Goal: Task Accomplishment & Management: Use online tool/utility

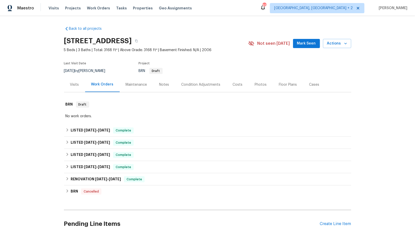
scroll to position [79, 0]
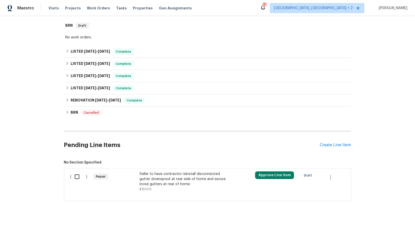
click at [155, 182] on div "Seller to have contractor reinstall disconnected gutter downspout at rear side …" at bounding box center [185, 178] width 90 height 15
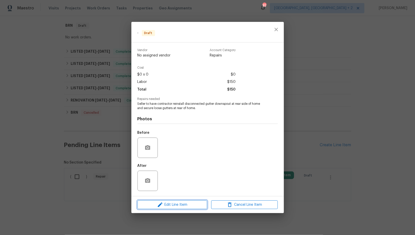
click at [169, 205] on span "Edit Line Item" at bounding box center [172, 205] width 67 height 6
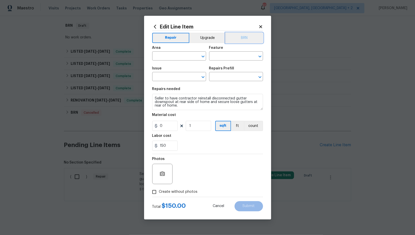
click at [234, 42] on button "BRN" at bounding box center [244, 38] width 37 height 10
click at [178, 61] on body "Maestro Visits Projects Work Orders Tasks Properties Geo Assignments [GEOGRAPHI…" at bounding box center [207, 117] width 415 height 235
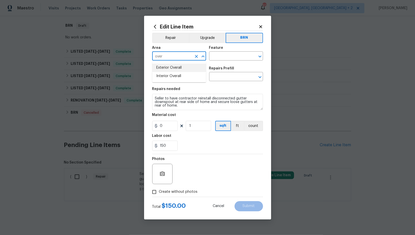
click at [175, 66] on li "Exterior Overall" at bounding box center [179, 68] width 54 height 8
type input "Exterior Overall"
click at [227, 51] on div "Feature" at bounding box center [236, 49] width 54 height 7
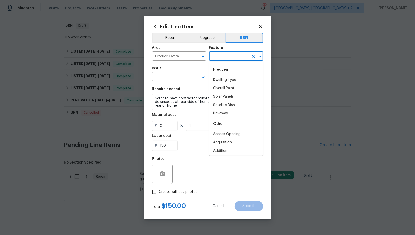
click at [224, 59] on input "text" at bounding box center [229, 57] width 40 height 8
type input "d"
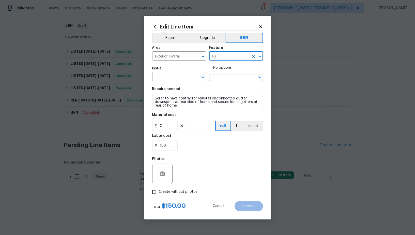
type input "s"
click at [222, 78] on li "Rain Gutters" at bounding box center [236, 80] width 54 height 8
type input "Rain Gutters"
click at [169, 72] on div "Issue" at bounding box center [179, 70] width 54 height 7
click at [165, 80] on input "text" at bounding box center [172, 77] width 40 height 8
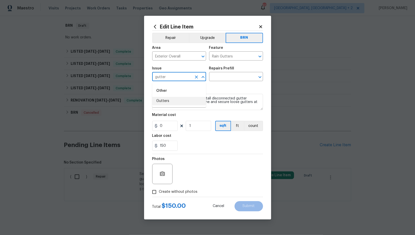
click at [166, 100] on li "Gutters" at bounding box center [179, 101] width 54 height 8
type input "Gutters"
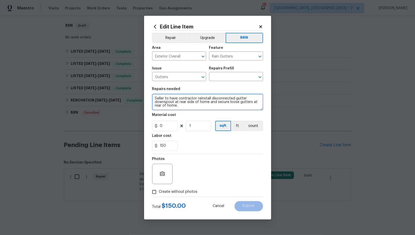
click at [199, 102] on textarea "Seller to have contractor reinstall disconnected gutter downspout at rear side …" at bounding box center [207, 102] width 111 height 16
click at [227, 80] on input "text" at bounding box center [229, 77] width 40 height 8
click at [196, 105] on textarea "Seller to have contractor reinstall disconnected gutter downspout at rear side …" at bounding box center [207, 102] width 111 height 16
click at [223, 77] on input "text" at bounding box center [229, 77] width 40 height 8
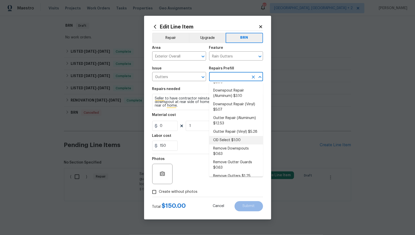
scroll to position [0, 0]
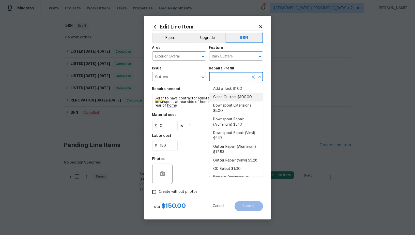
click at [232, 98] on li "Clean Gutters $100.00" at bounding box center [236, 97] width 54 height 8
type input "[PERSON_NAME] and Trim"
type input "Clean Gutters $100.00"
type textarea "Clean all debris from the gutter. The debris from the gutters is to be disposed…"
type input "100"
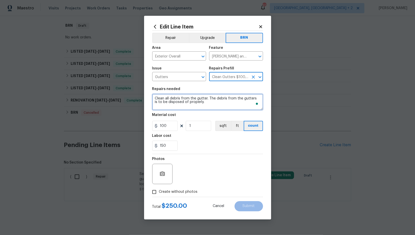
click at [206, 103] on textarea "Clean all debris from the gutter. The debris from the gutters is to be disposed…" at bounding box center [207, 102] width 111 height 16
paste textarea "Seller to have contractor reinstall disconnected gutter downspout at rear side …"
type textarea "Seller to have contractor reinstall disconnected gutter downspout at rear side …"
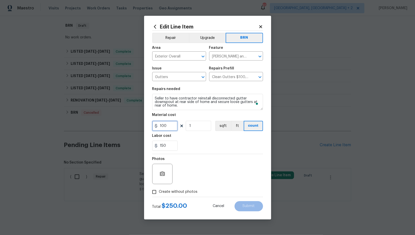
drag, startPoint x: 166, startPoint y: 129, endPoint x: 171, endPoint y: 124, distance: 7.2
click at [166, 129] on input "100" at bounding box center [164, 126] width 25 height 10
type input "0"
click at [252, 76] on icon "Clear" at bounding box center [253, 77] width 5 height 5
type input "Clean Gutters $100.00"
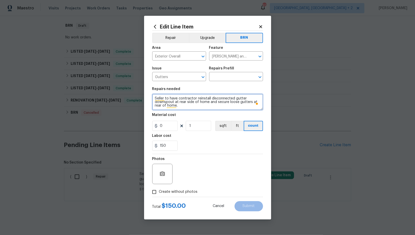
click at [198, 104] on textarea "Seller to have contractor reinstall disconnected gutter downspout at rear side …" at bounding box center [207, 102] width 111 height 16
click at [225, 77] on input "text" at bounding box center [229, 77] width 40 height 8
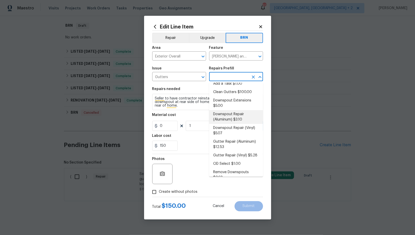
scroll to position [6, 0]
click at [229, 105] on li "Downspout Extensions $5.00" at bounding box center [236, 103] width 54 height 14
type input "Downspout Extensions $5.00"
type textarea "Install downspout extensions (length to be determined by PM) on the existing do…"
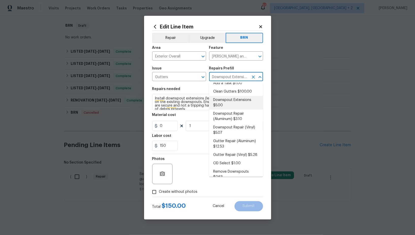
type input "5"
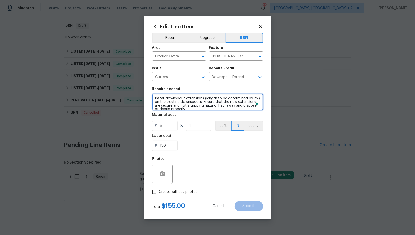
click at [217, 105] on textarea "Install downspout extensions (length to be determined by PM) on the existing do…" at bounding box center [207, 102] width 111 height 16
paste textarea "Seller to have contractor reinstall disconnected gutter downspout at rear side …"
type textarea "Seller to have contractor reinstall disconnected gutter downspout at rear side …"
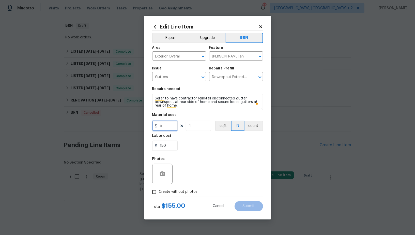
click at [163, 129] on input "5" at bounding box center [164, 126] width 25 height 10
type input "0"
click at [163, 170] on button "button" at bounding box center [162, 174] width 12 height 12
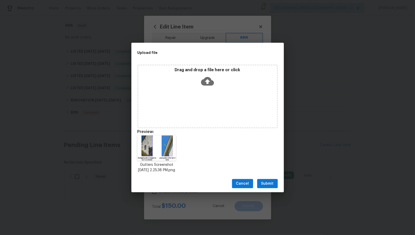
click at [269, 184] on span "Submit" at bounding box center [267, 184] width 12 height 6
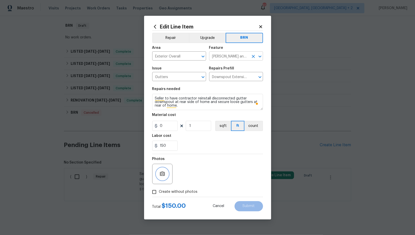
click at [253, 56] on icon "Clear" at bounding box center [253, 56] width 3 height 3
type input "gut"
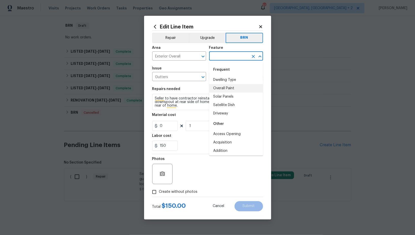
click at [230, 83] on li "Dwelling Type" at bounding box center [236, 80] width 54 height 8
type input "Dwelling Type"
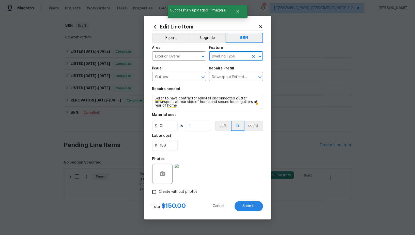
click at [251, 56] on icon "Clear" at bounding box center [253, 56] width 5 height 5
click at [230, 82] on li "Rain Gutters" at bounding box center [236, 80] width 54 height 8
type input "Rain Gutters"
click at [246, 207] on span "Submit" at bounding box center [249, 206] width 12 height 4
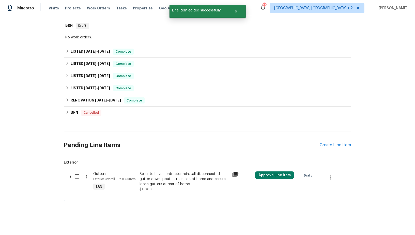
click at [77, 177] on input "checkbox" at bounding box center [79, 176] width 14 height 11
checkbox input "true"
click at [381, 223] on span "Create Work Order" at bounding box center [386, 222] width 34 height 6
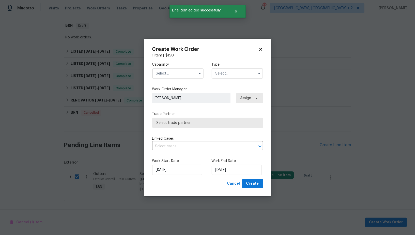
click at [180, 75] on input "text" at bounding box center [177, 73] width 51 height 10
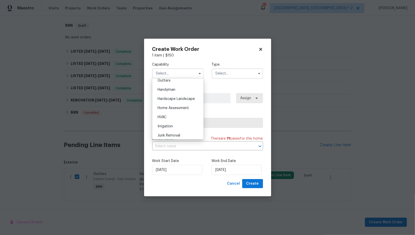
scroll to position [258, 0]
click at [173, 106] on span "Handyman" at bounding box center [167, 106] width 18 height 4
type input "Handyman"
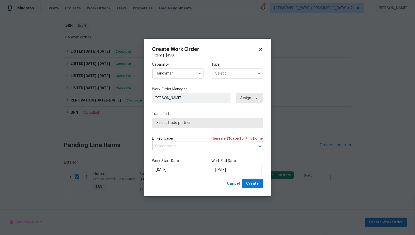
click at [232, 76] on input "text" at bounding box center [237, 73] width 51 height 10
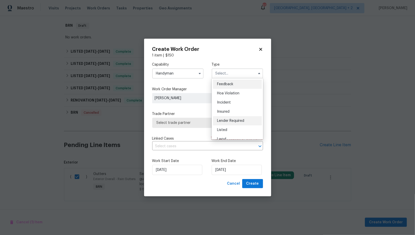
scroll to position [60, 0]
click at [228, 113] on div "Resale" at bounding box center [237, 115] width 49 height 9
type input "Resale"
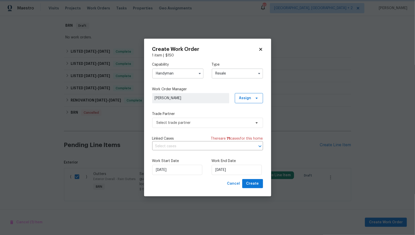
scroll to position [0, 0]
click at [182, 126] on span "Select trade partner" at bounding box center [207, 123] width 111 height 10
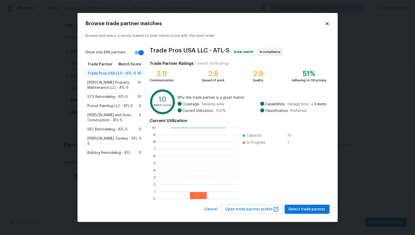
scroll to position [1, 0]
click at [112, 88] on span "[PERSON_NAME] Property Maintenance LLC - ATL-S" at bounding box center [113, 85] width 50 height 10
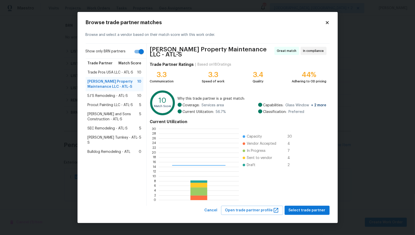
scroll to position [71, 80]
click at [304, 215] on div "Browse trade partner matches Browse and select a vendor based on their match sc…" at bounding box center [208, 117] width 260 height 211
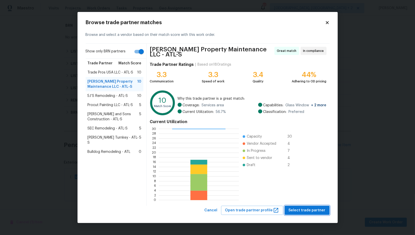
click at [302, 208] on span "Select trade partner" at bounding box center [307, 210] width 37 height 6
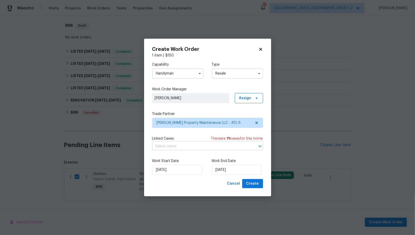
click at [195, 149] on input "text" at bounding box center [200, 146] width 97 height 8
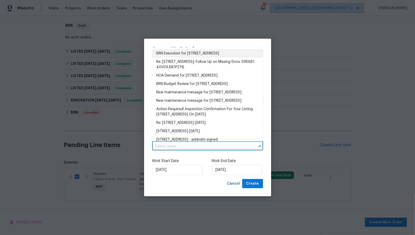
click at [183, 53] on li "BRN Execution for [STREET_ADDRESS]" at bounding box center [207, 53] width 111 height 8
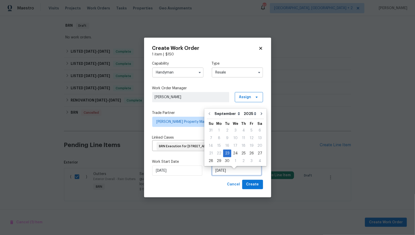
click at [225, 175] on input "[DATE]" at bounding box center [237, 171] width 50 height 10
click at [243, 153] on div "25" at bounding box center [244, 153] width 8 height 7
type input "[DATE]"
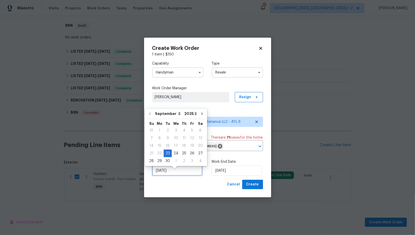
click at [172, 176] on input "[DATE]" at bounding box center [177, 171] width 50 height 10
click at [174, 154] on div "24" at bounding box center [176, 153] width 8 height 7
type input "[DATE]"
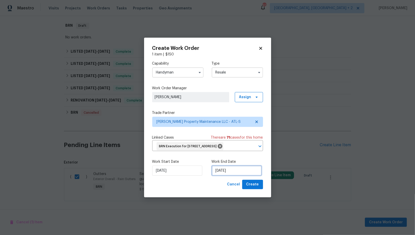
click at [224, 176] on input "[DATE]" at bounding box center [237, 171] width 50 height 10
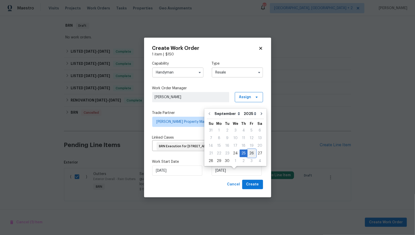
click at [250, 151] on div "26" at bounding box center [252, 153] width 8 height 7
type input "[DATE]"
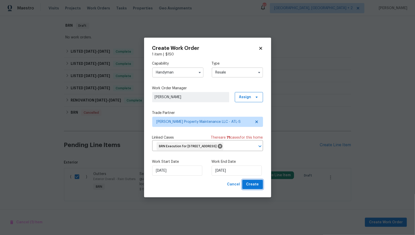
click at [255, 188] on span "Create" at bounding box center [252, 184] width 13 height 6
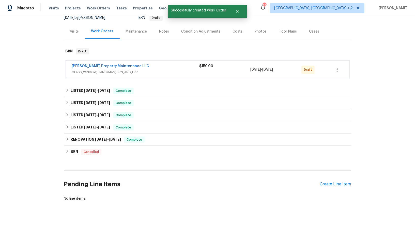
scroll to position [53, 0]
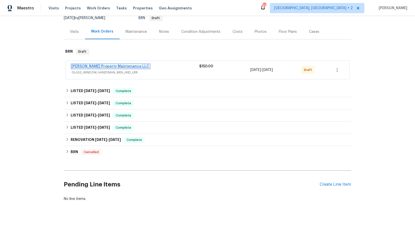
click at [113, 65] on link "[PERSON_NAME] Property Maintenance LLC" at bounding box center [111, 67] width 78 height 4
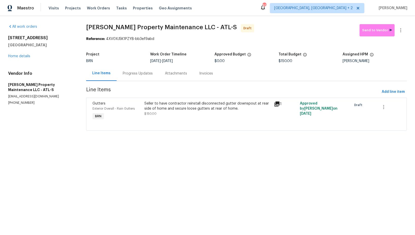
click at [134, 68] on div "Progress Updates" at bounding box center [138, 73] width 42 height 15
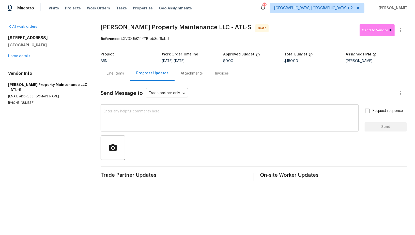
click at [151, 114] on textarea at bounding box center [230, 119] width 252 height 18
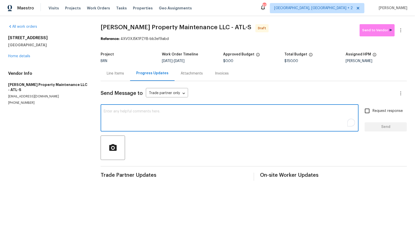
paste textarea "Hi, I'm [PERSON_NAME] from Opendoor. Just wanted to check if you received the W…"
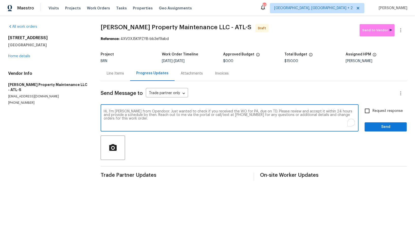
click at [247, 111] on textarea "Hi, I'm [PERSON_NAME] from Opendoor. Just wanted to check if you received the W…" at bounding box center [230, 119] width 252 height 18
paste textarea "[STREET_ADDRESS]"
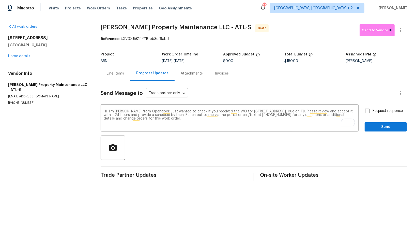
drag, startPoint x: 183, startPoint y: 61, endPoint x: 204, endPoint y: 59, distance: 20.9
click at [204, 59] on div "[DATE] - [DATE]" at bounding box center [192, 61] width 61 height 4
copy span "[DATE]"
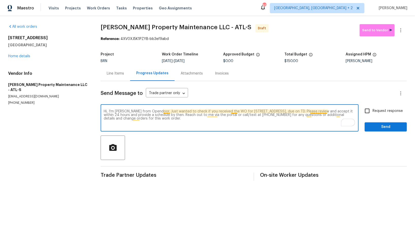
click at [327, 112] on textarea "Hi, I'm [PERSON_NAME] from Opendoor. Just wanted to check if you received the W…" at bounding box center [230, 119] width 252 height 18
paste textarea "[DATE]"
type textarea "Hi, I'm [PERSON_NAME] from Opendoor. Just wanted to check if you received the W…"
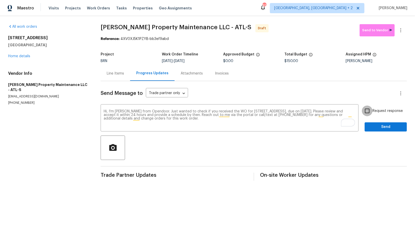
click at [363, 108] on input "Request response" at bounding box center [367, 111] width 11 height 11
checkbox input "true"
click at [377, 125] on span "Send" at bounding box center [386, 127] width 34 height 6
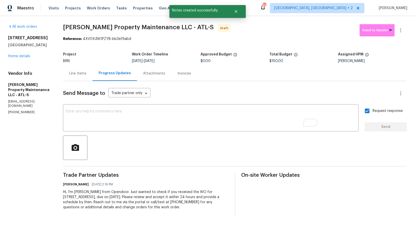
click at [75, 78] on div "Line Items" at bounding box center [77, 73] width 29 height 15
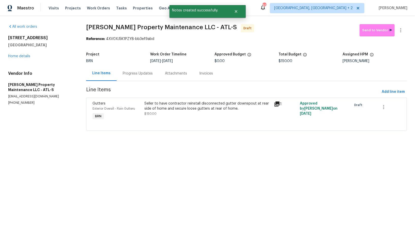
click at [51, 74] on h4 "Vendor Info" at bounding box center [41, 73] width 66 height 5
drag, startPoint x: 0, startPoint y: 85, endPoint x: 33, endPoint y: 85, distance: 32.8
click at [33, 85] on div "All work orders [STREET_ADDRESS] Home details Vendor Info [PERSON_NAME] Propert…" at bounding box center [207, 80] width 415 height 129
copy h5 "[PERSON_NAME] Property"
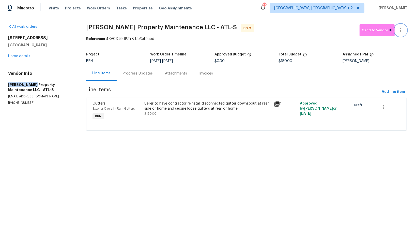
click at [401, 34] on button "button" at bounding box center [401, 30] width 12 height 12
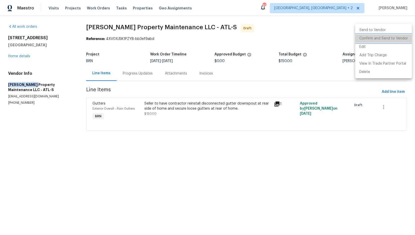
click at [388, 36] on li "Confirm and Send to Vendor" at bounding box center [384, 38] width 57 height 8
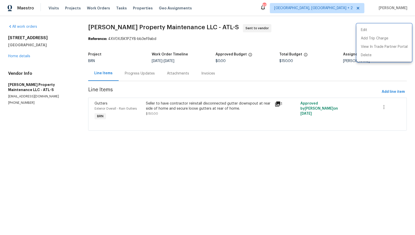
click at [132, 70] on div at bounding box center [207, 117] width 415 height 235
click at [132, 70] on div "Progress Updates" at bounding box center [140, 73] width 42 height 15
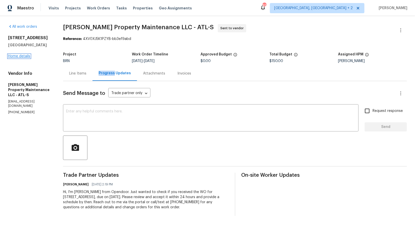
click at [17, 55] on link "Home details" at bounding box center [19, 56] width 22 height 4
